Goal: Task Accomplishment & Management: Use online tool/utility

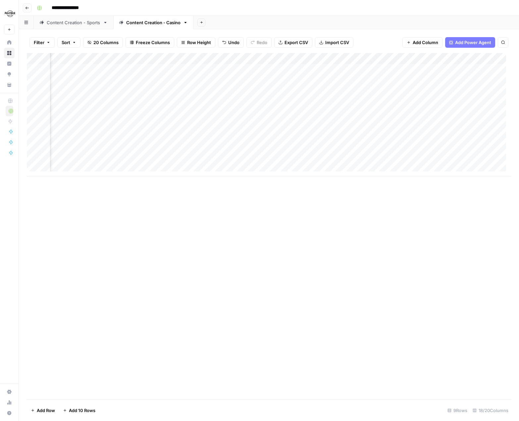
scroll to position [0, 190]
click at [276, 147] on div "Add Column" at bounding box center [269, 114] width 485 height 123
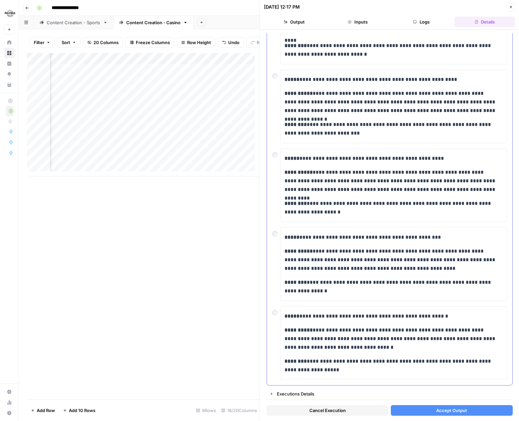
scroll to position [59, 0]
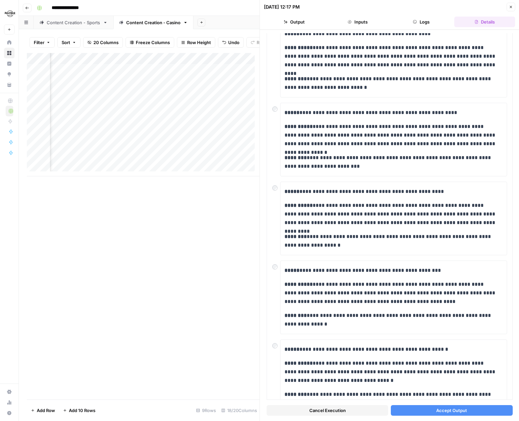
click at [448, 412] on span "Accept Output" at bounding box center [451, 410] width 31 height 7
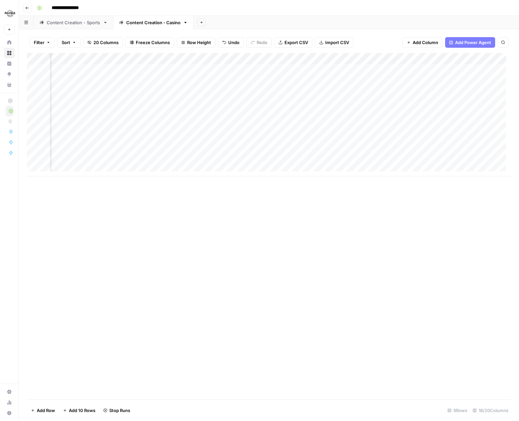
click at [80, 27] on link "Content Creation - Sports" at bounding box center [74, 22] width 80 height 13
click at [272, 377] on div "Add Column" at bounding box center [269, 226] width 485 height 346
click at [245, 379] on div "Add Column" at bounding box center [269, 226] width 485 height 346
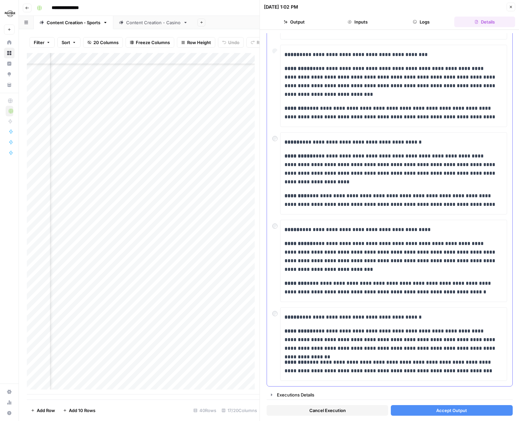
scroll to position [135, 0]
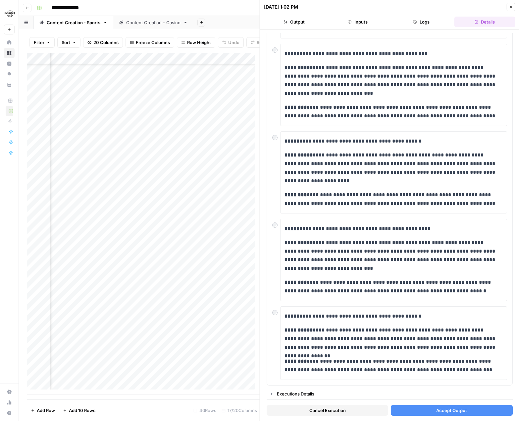
click at [431, 409] on button "Accept Output" at bounding box center [452, 410] width 122 height 11
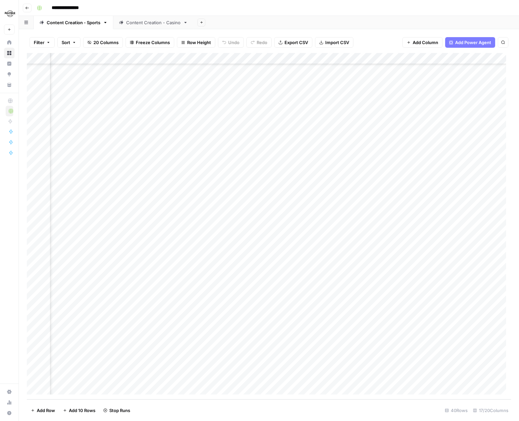
click at [152, 25] on div "Content Creation - Casino" at bounding box center [153, 22] width 54 height 7
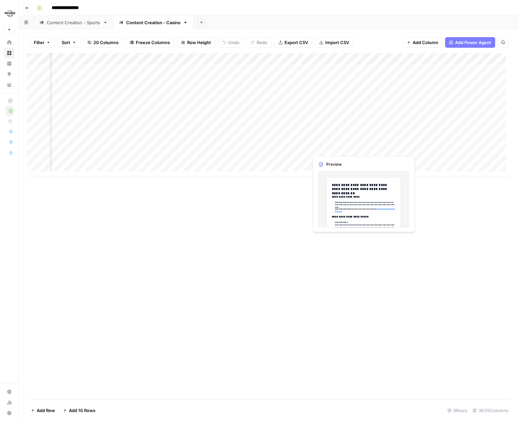
click at [335, 146] on div "Add Column" at bounding box center [269, 114] width 485 height 123
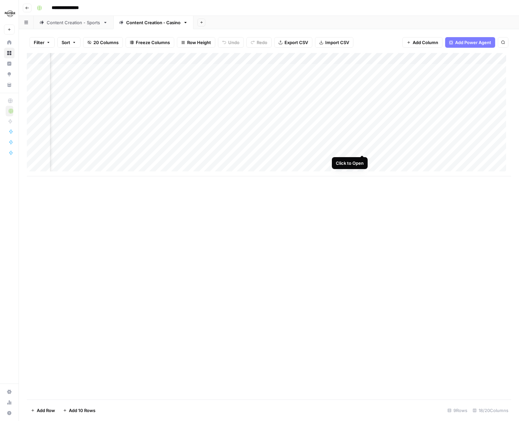
click at [363, 146] on div "Add Column" at bounding box center [269, 114] width 485 height 123
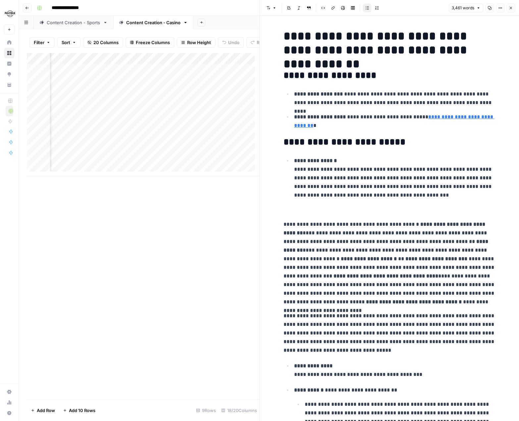
click at [511, 7] on icon "button" at bounding box center [511, 8] width 4 height 4
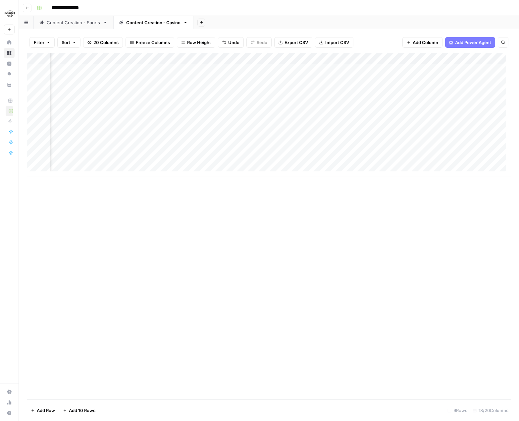
scroll to position [0, 535]
click at [371, 148] on div "Add Column" at bounding box center [269, 114] width 485 height 123
